Goal: Transaction & Acquisition: Obtain resource

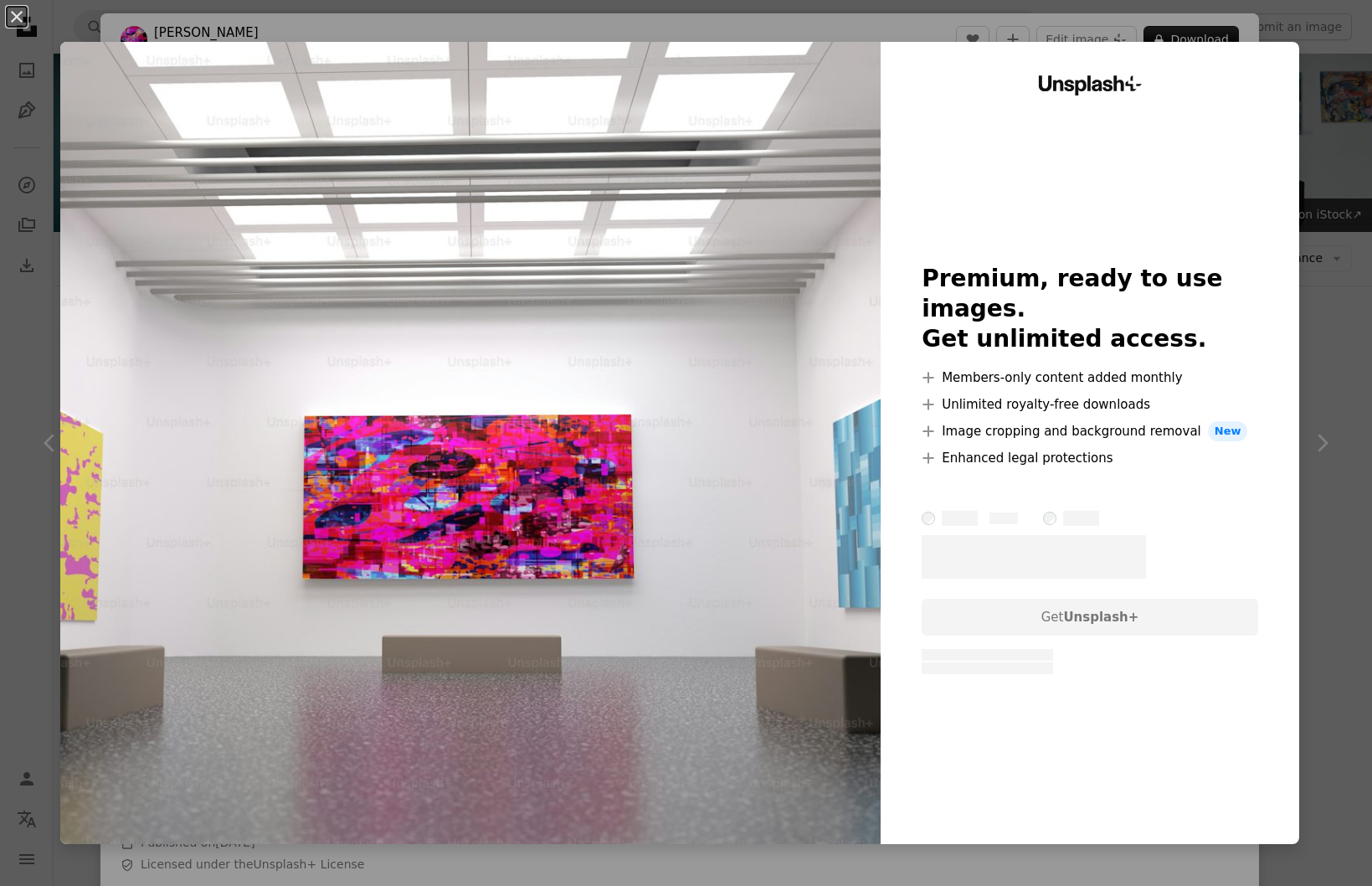
scroll to position [572, 0]
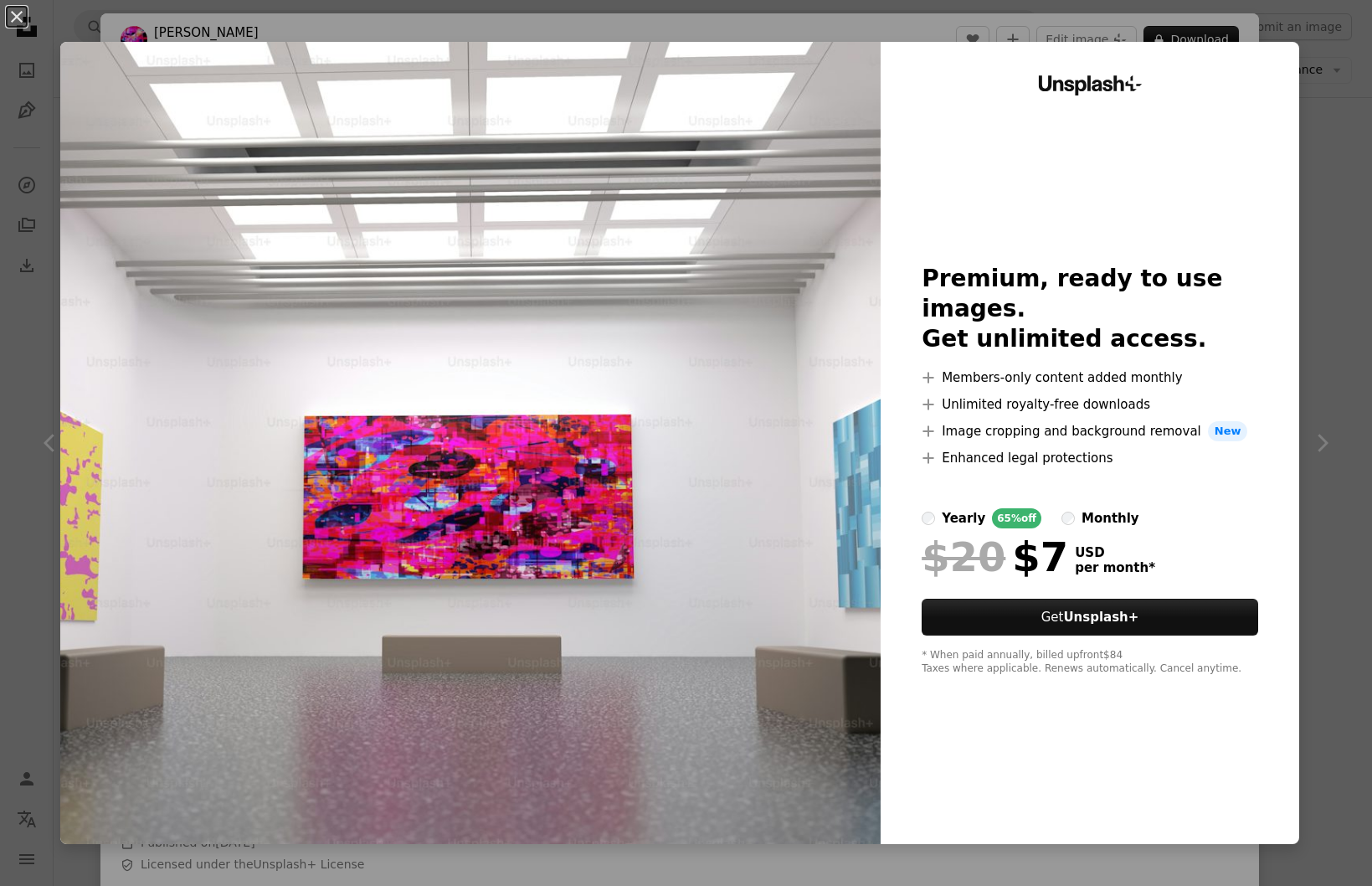
click at [1161, 21] on div "An X shape Unsplash+ Premium, ready to use images. Get unlimited access. A plus…" at bounding box center [686, 443] width 1372 height 886
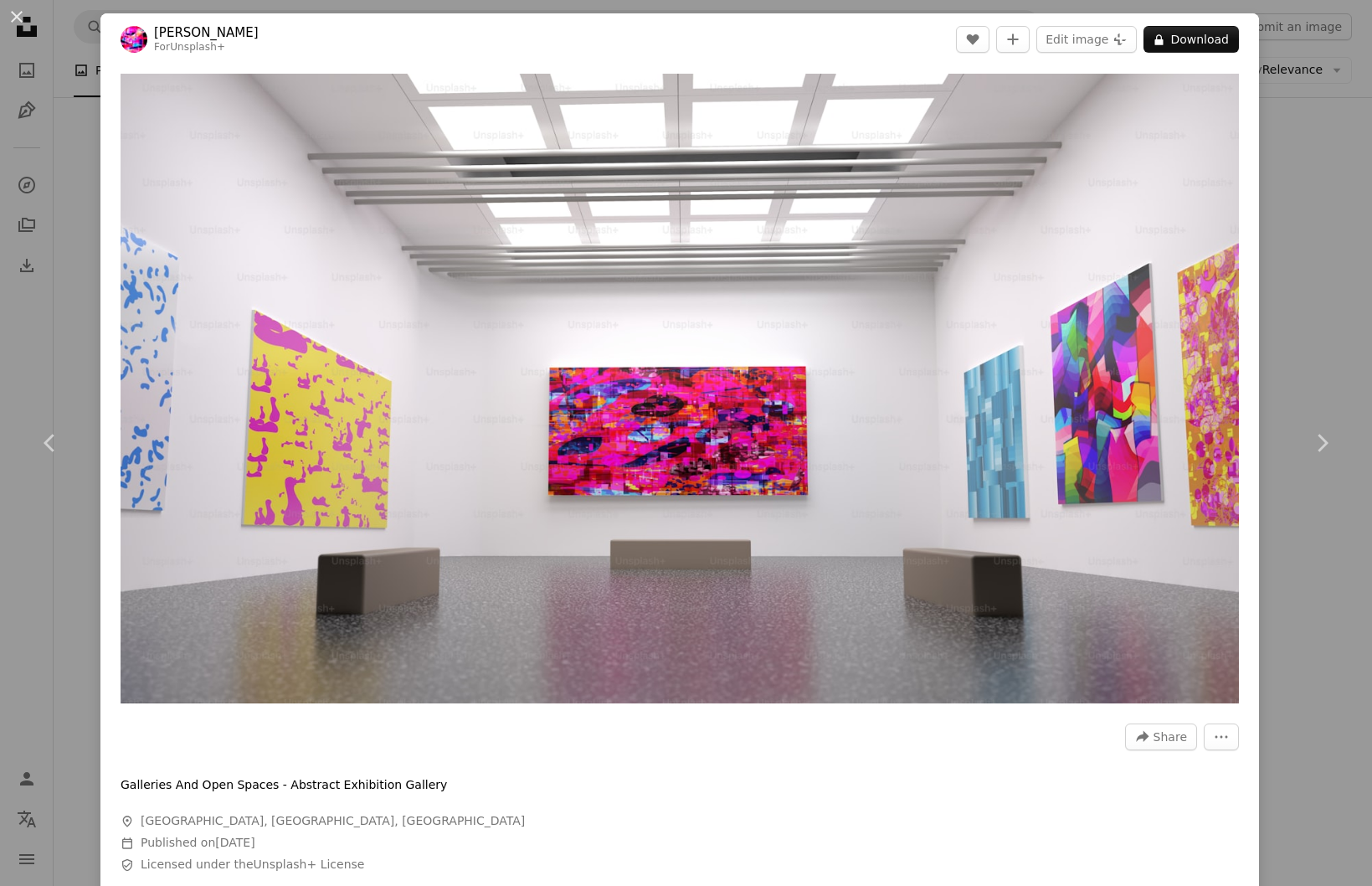
click at [1322, 134] on div "An X shape Chevron left Chevron right [PERSON_NAME] For Unsplash+ A heart A plu…" at bounding box center [686, 443] width 1372 height 886
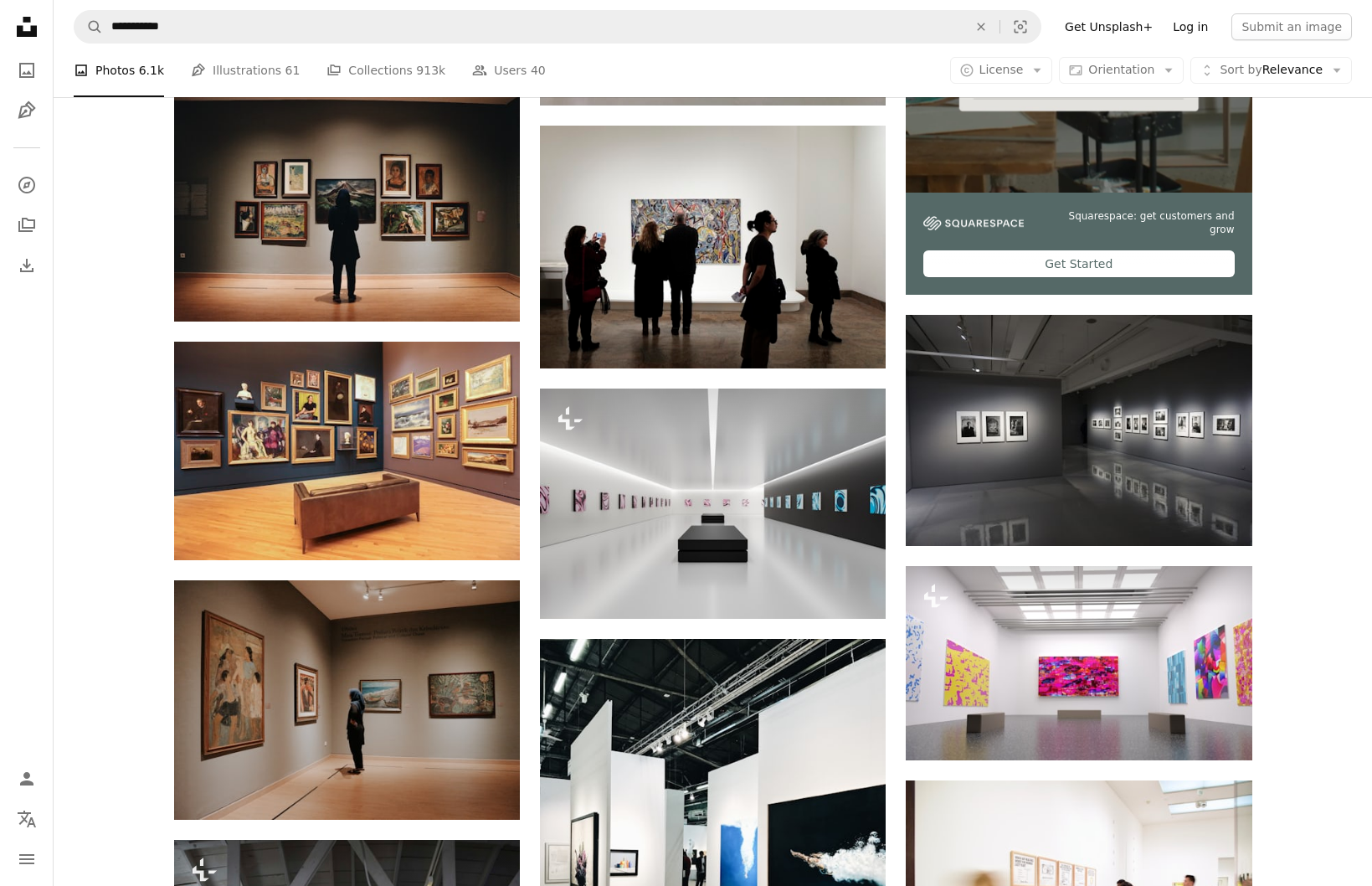
click at [1209, 29] on link "Log in" at bounding box center [1191, 27] width 55 height 27
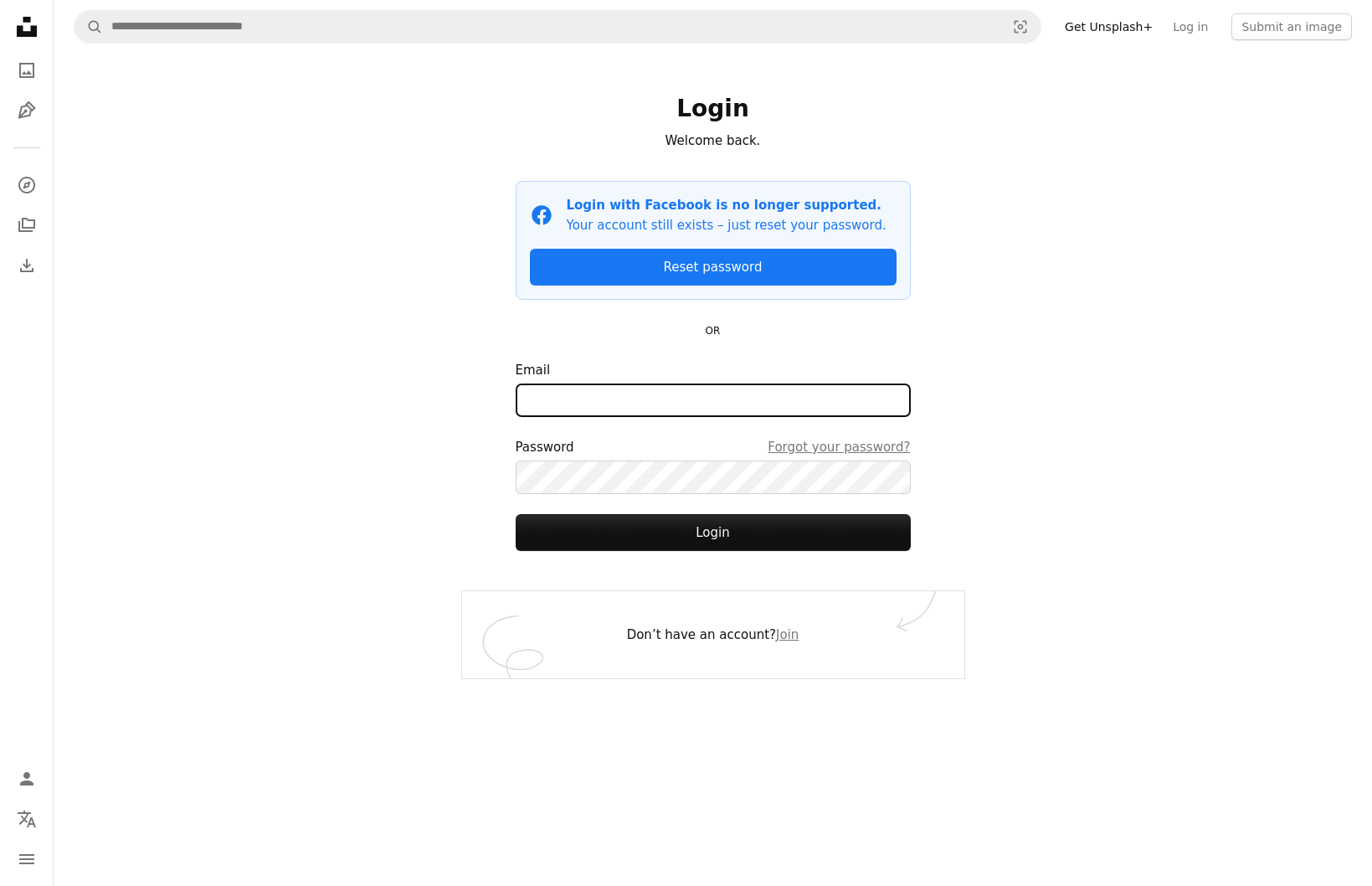
click at [628, 402] on input "Email" at bounding box center [713, 400] width 395 height 34
type input "**********"
